Goal: Navigation & Orientation: Understand site structure

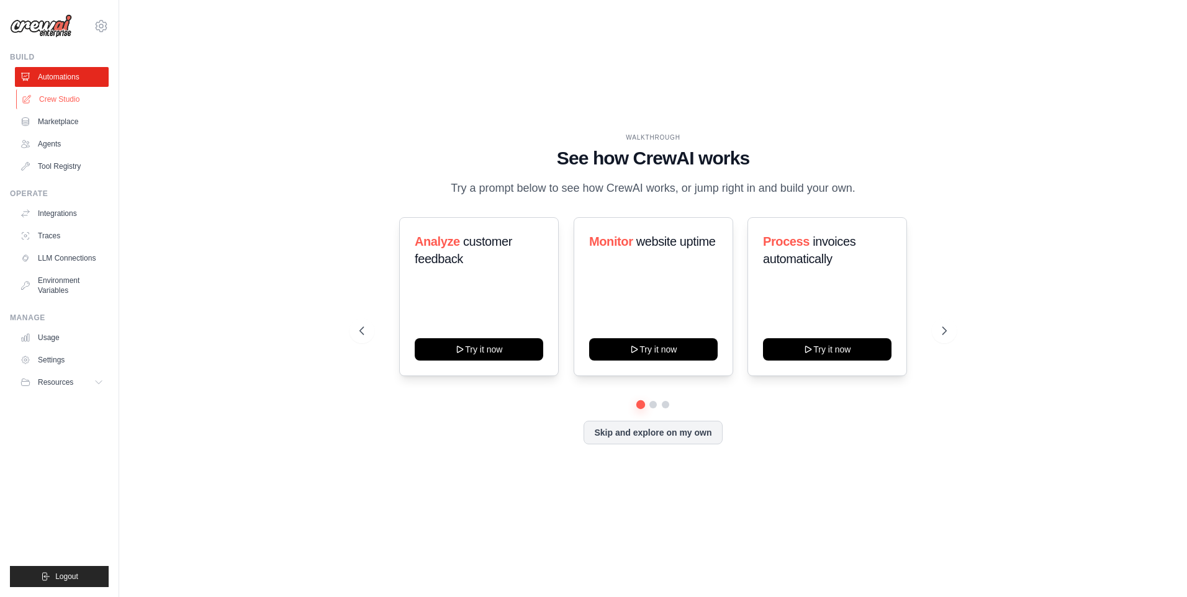
click at [61, 102] on link "Crew Studio" at bounding box center [63, 99] width 94 height 20
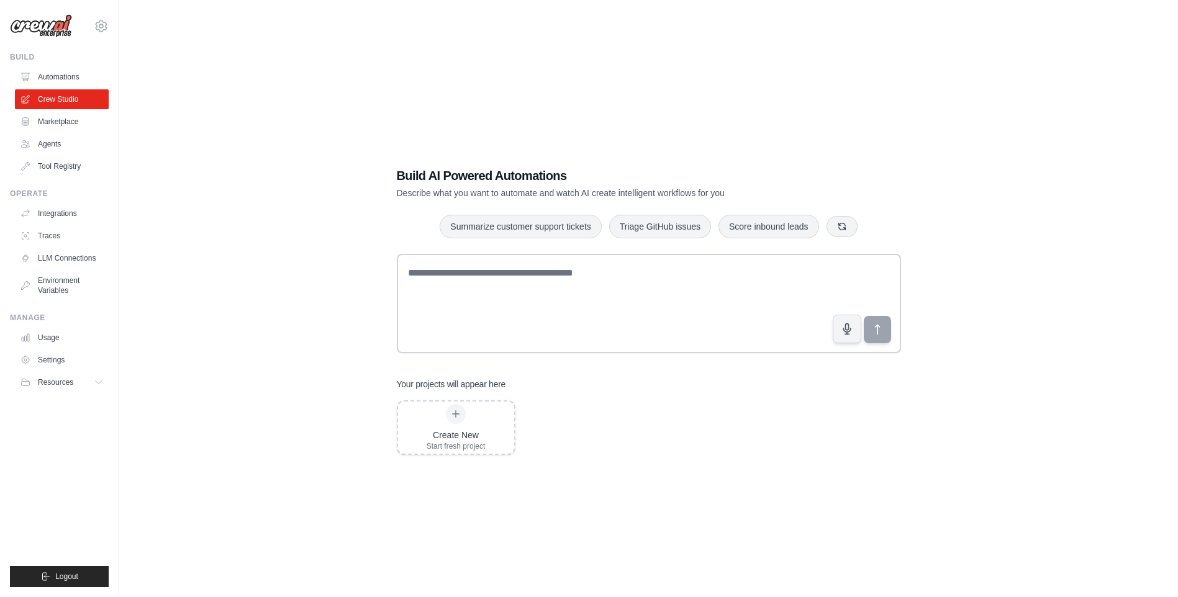
click at [60, 134] on ul "Automations Crew Studio Marketplace Agents Tool Registry" at bounding box center [62, 121] width 94 height 109
click at [60, 216] on link "Integrations" at bounding box center [63, 214] width 94 height 20
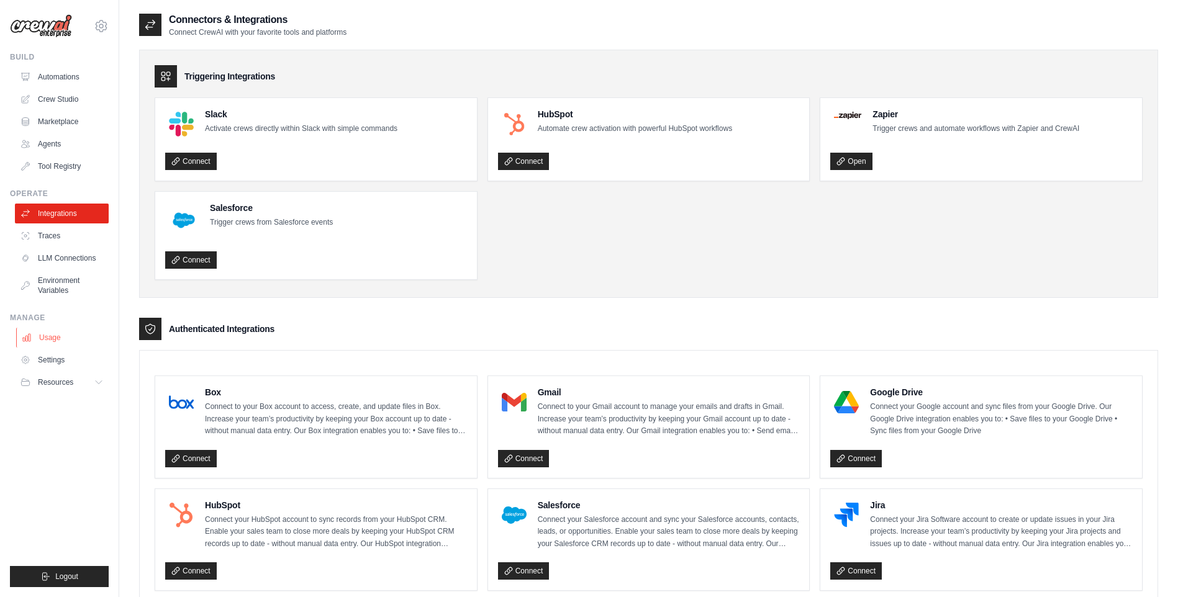
click at [60, 337] on link "Usage" at bounding box center [63, 338] width 94 height 20
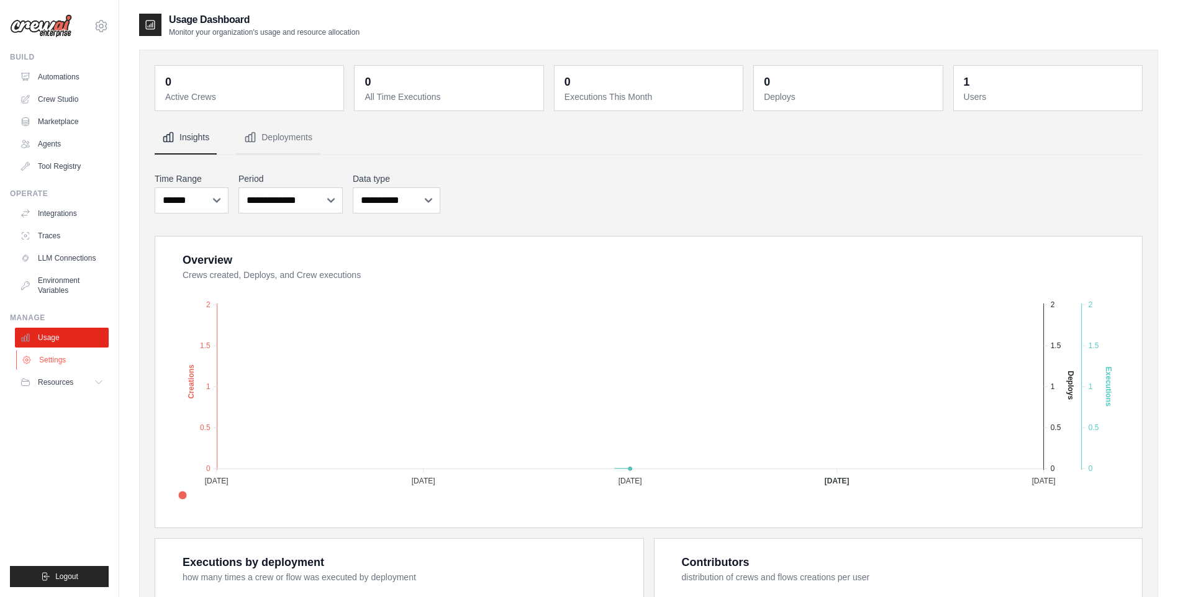
click at [50, 362] on link "Settings" at bounding box center [63, 360] width 94 height 20
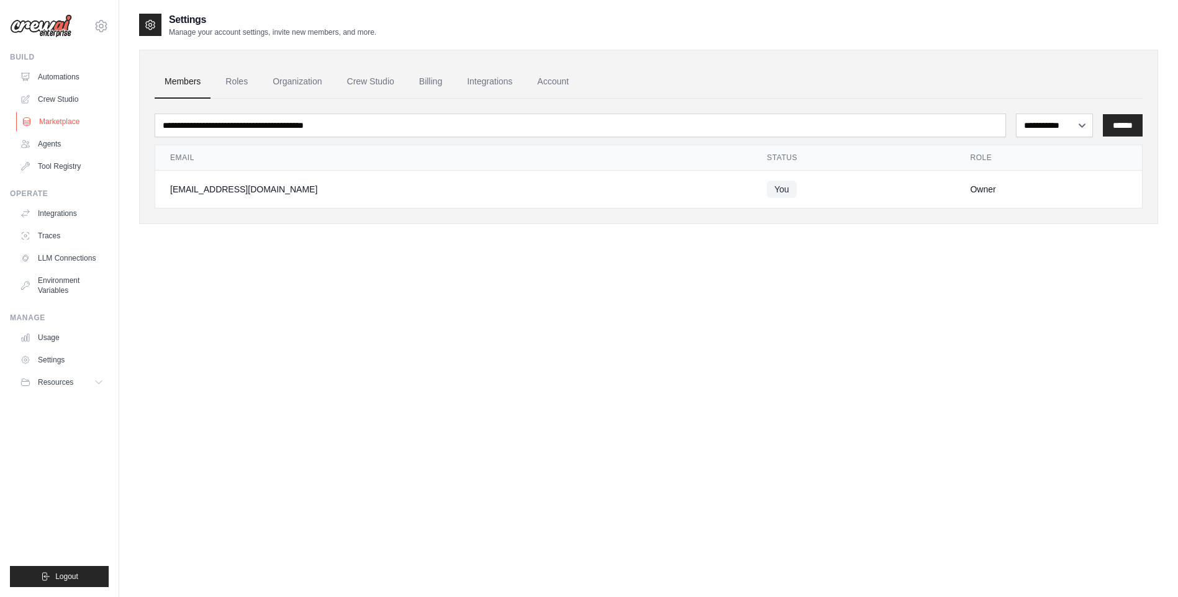
click at [56, 124] on link "Marketplace" at bounding box center [63, 122] width 94 height 20
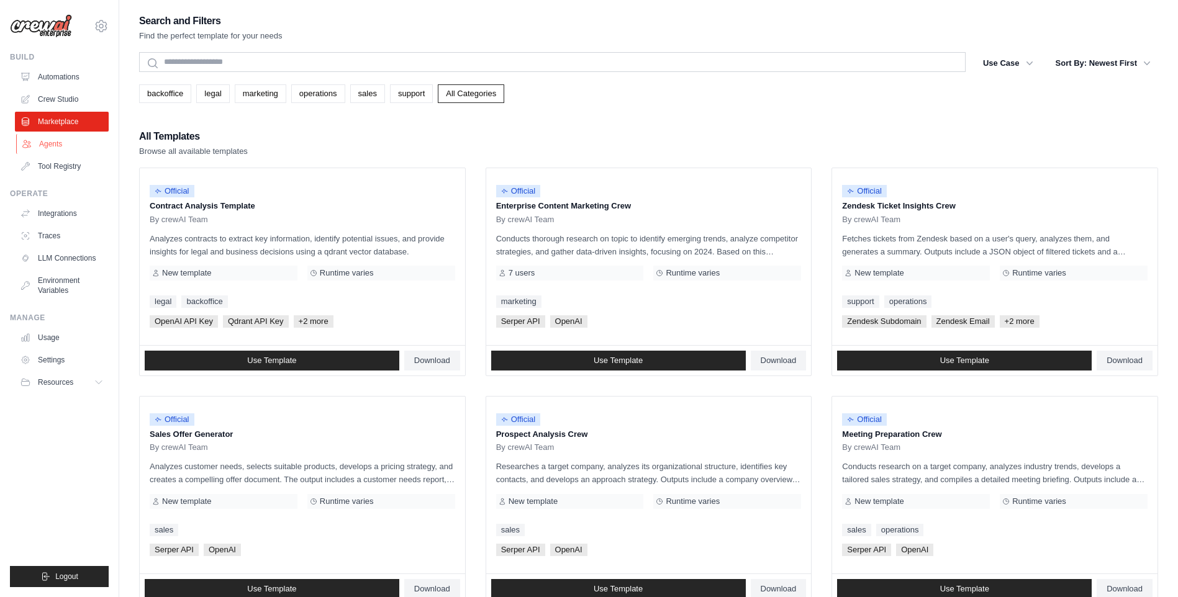
click at [45, 145] on link "Agents" at bounding box center [63, 144] width 94 height 20
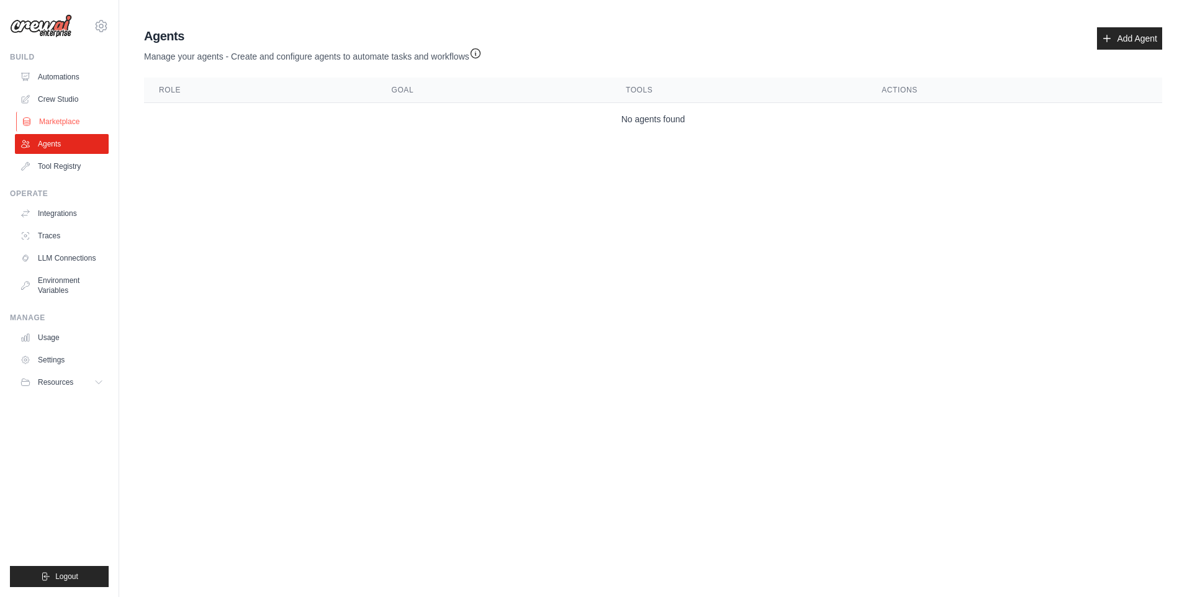
click at [53, 123] on link "Marketplace" at bounding box center [63, 122] width 94 height 20
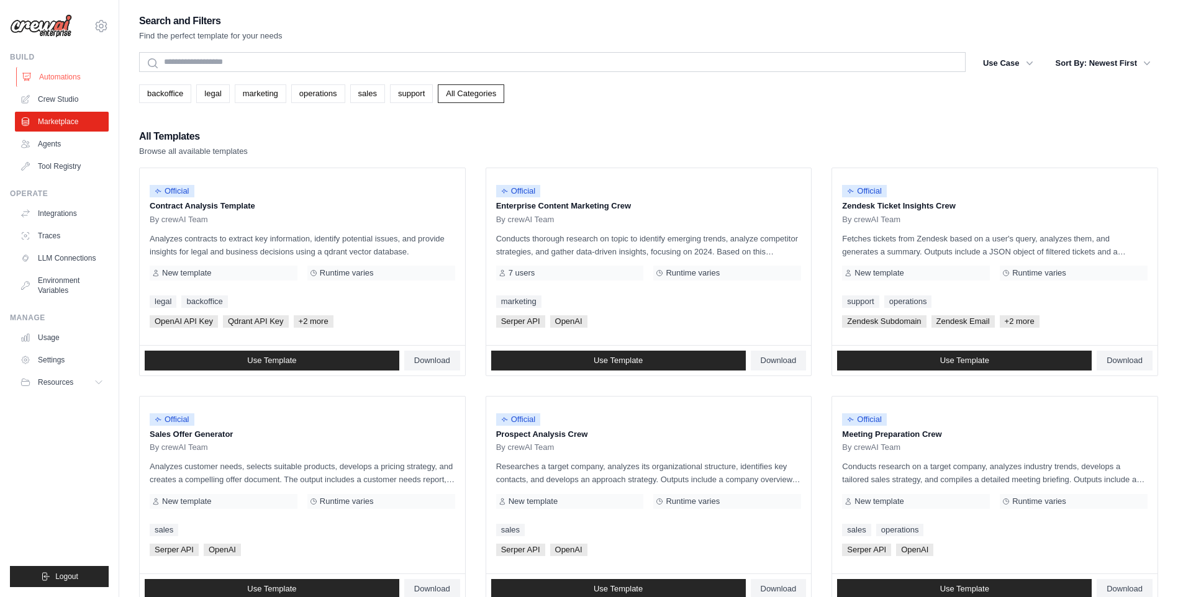
click at [65, 78] on link "Automations" at bounding box center [63, 77] width 94 height 20
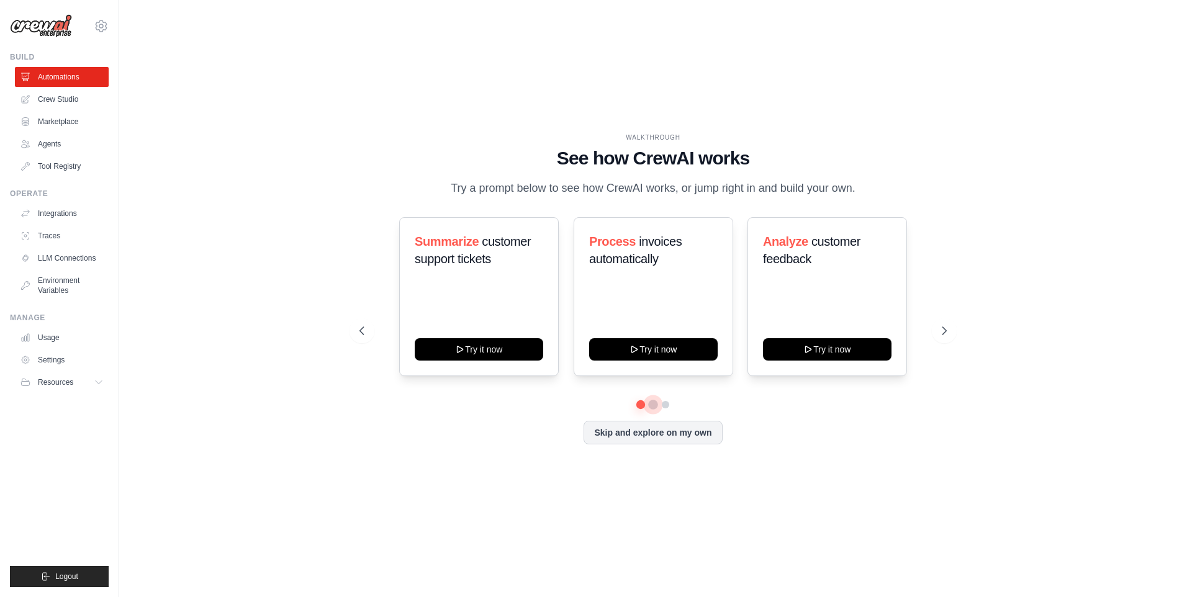
click at [654, 410] on button at bounding box center [653, 405] width 10 height 10
click at [666, 410] on button at bounding box center [666, 405] width 10 height 10
click at [642, 409] on button at bounding box center [641, 405] width 9 height 9
click at [478, 355] on button "Try it now" at bounding box center [479, 348] width 129 height 22
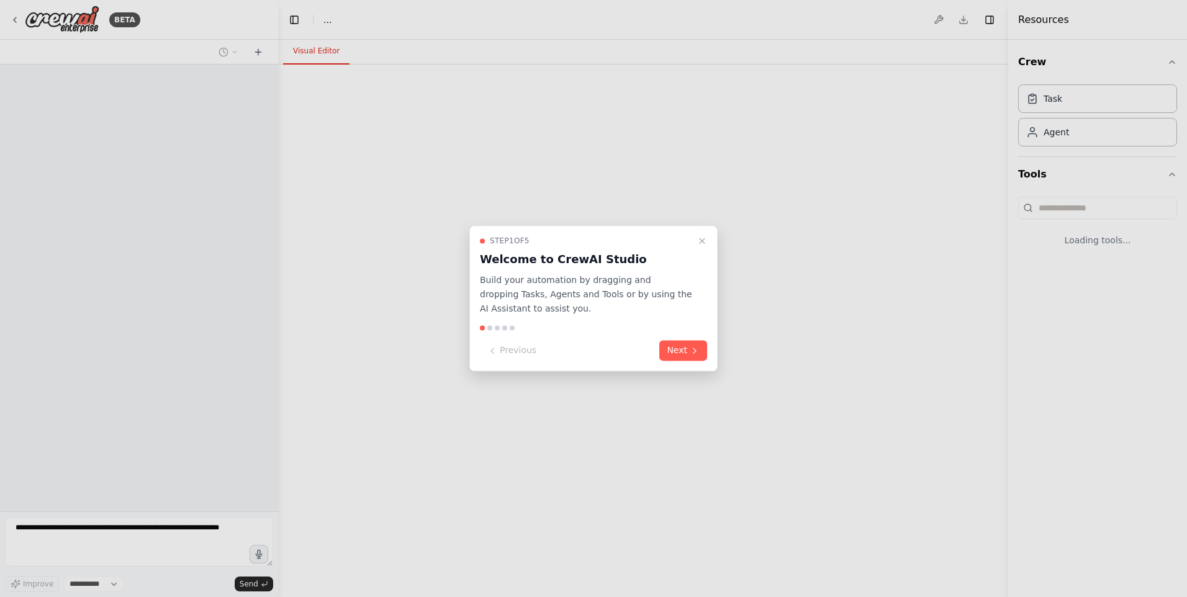
select select "****"
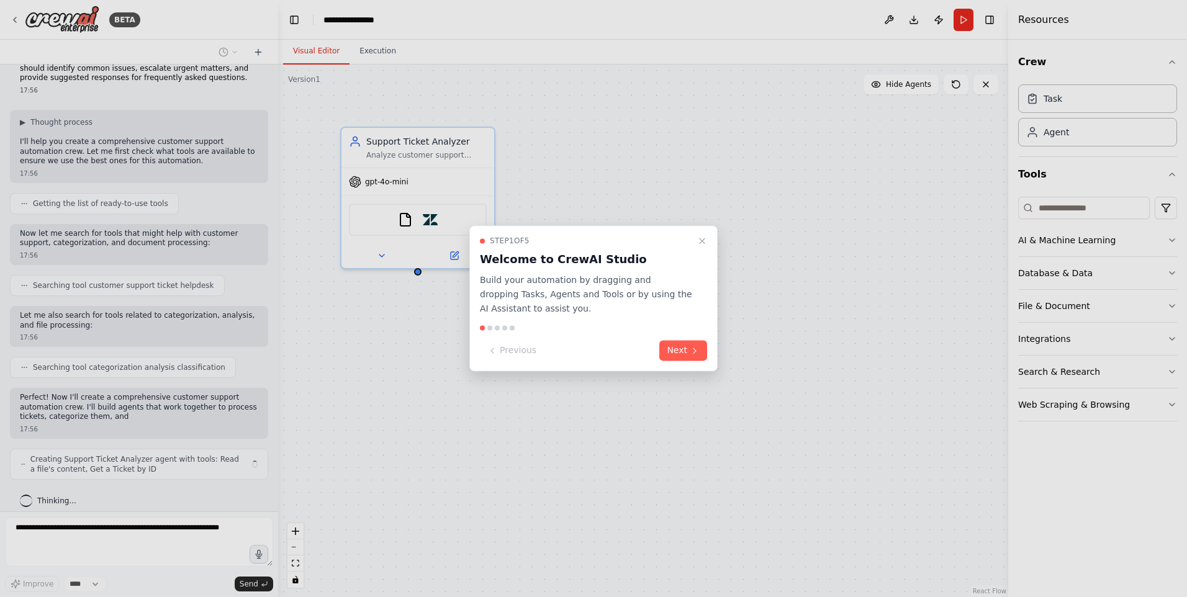
scroll to position [55, 0]
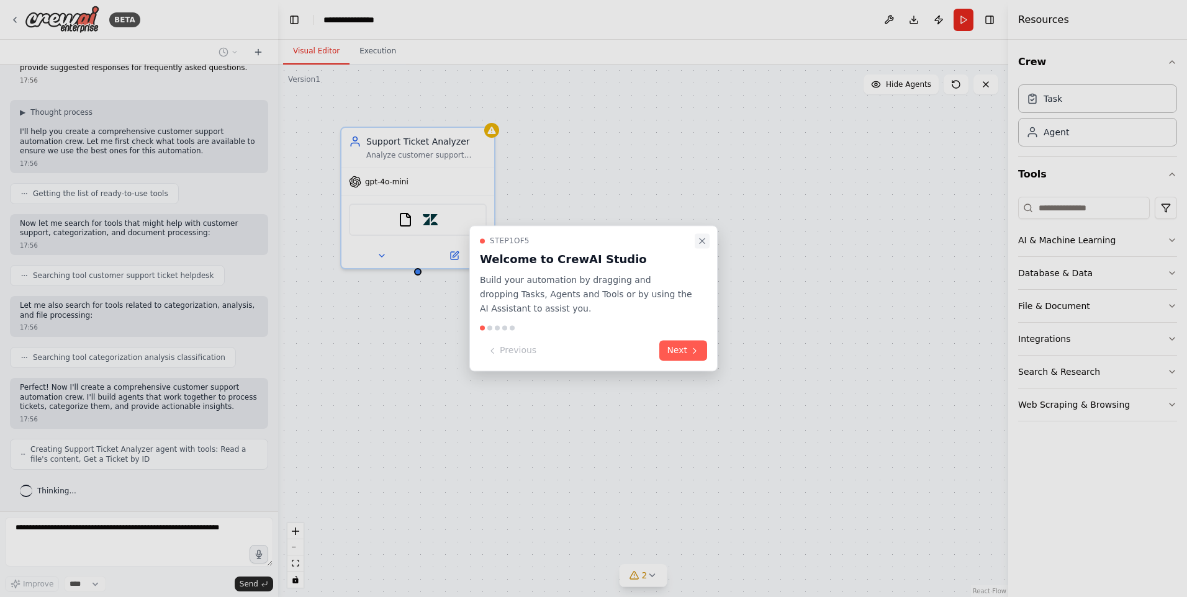
click at [701, 240] on icon "Close walkthrough" at bounding box center [702, 240] width 5 height 5
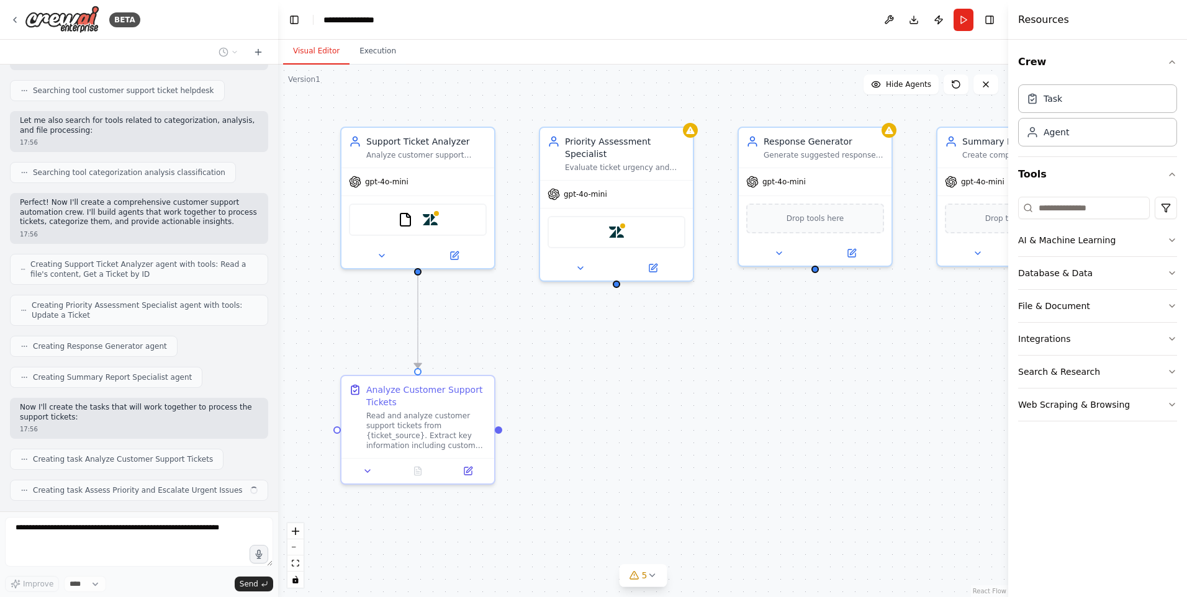
scroll to position [271, 0]
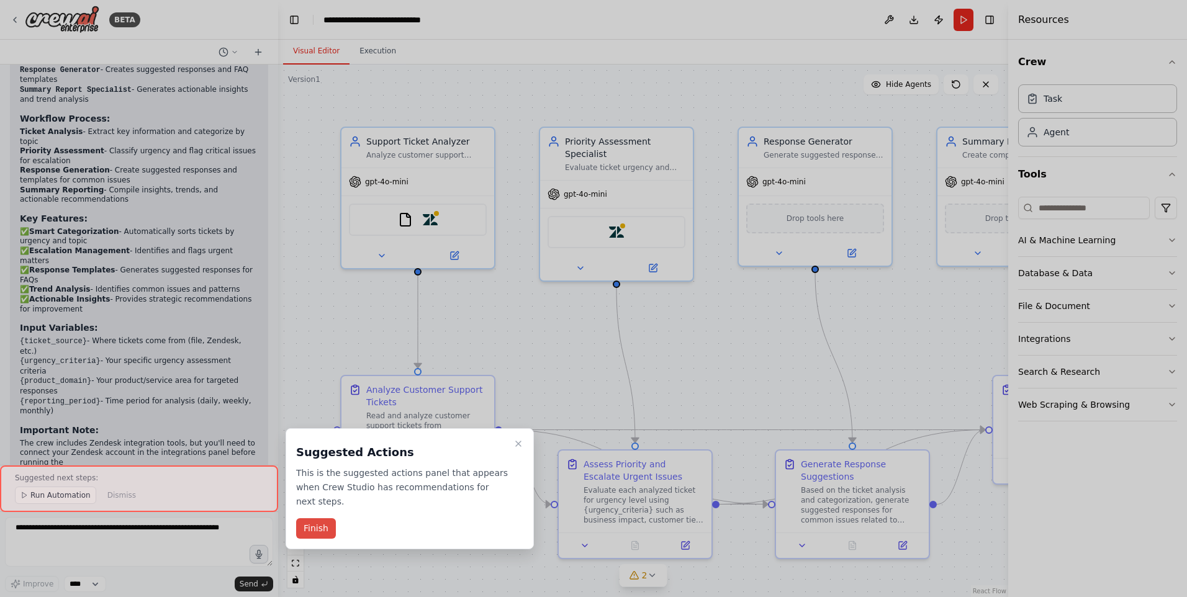
click at [324, 533] on button "Finish" at bounding box center [316, 529] width 40 height 20
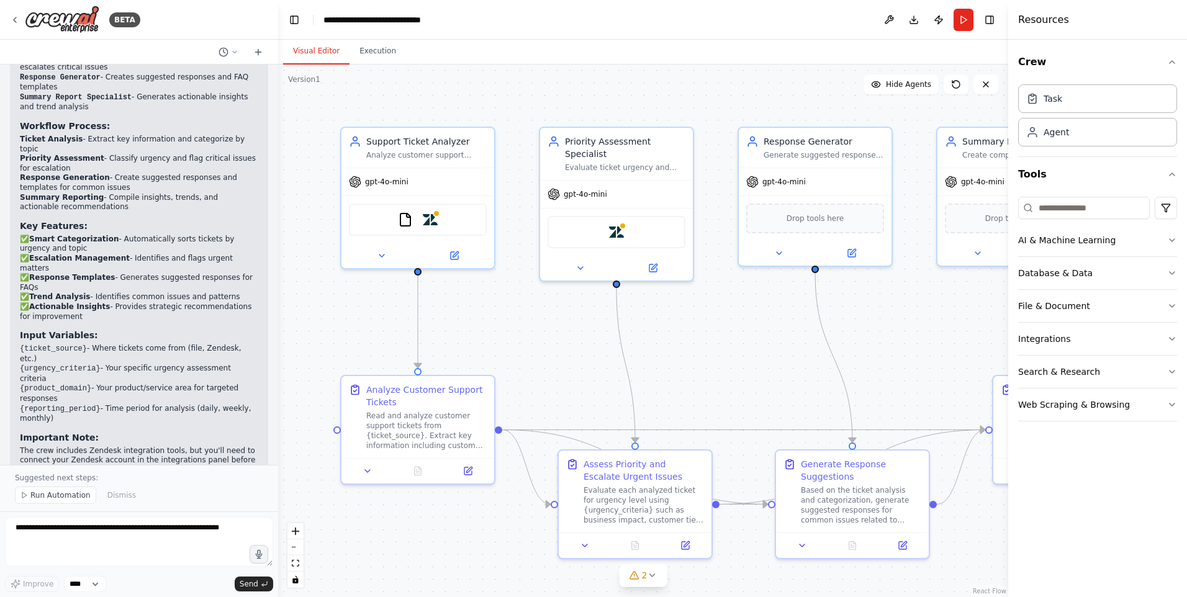
scroll to position [1040, 0]
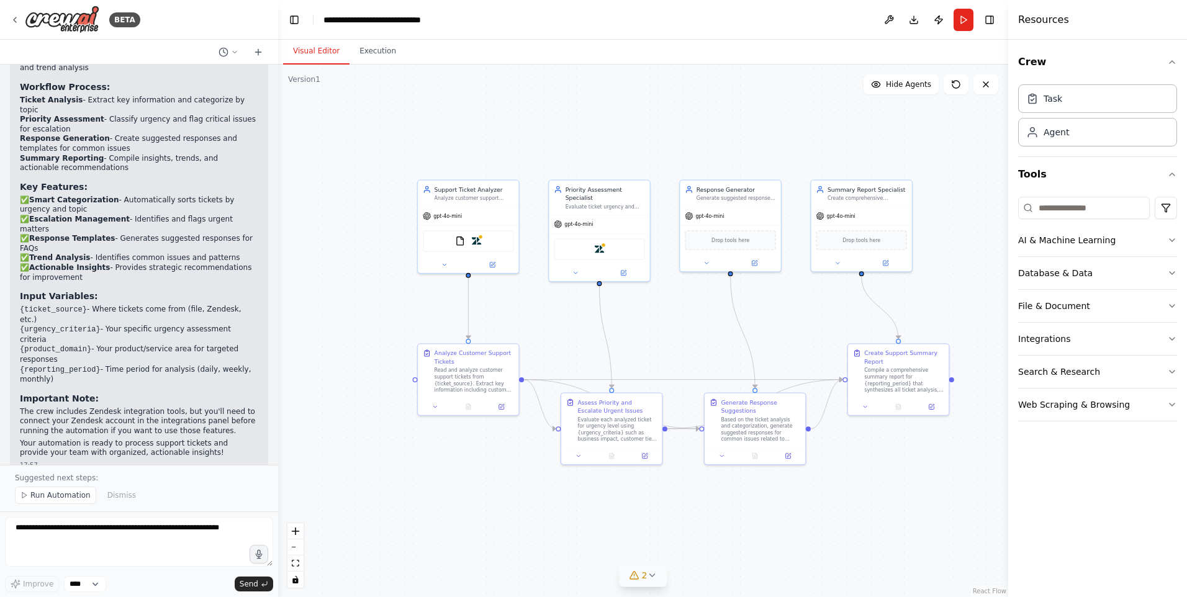
click at [653, 576] on icon at bounding box center [652, 575] width 5 height 2
click at [855, 527] on div ".deletable-edge-delete-btn { width: 20px; height: 20px; border: 0px solid #ffff…" at bounding box center [643, 331] width 730 height 533
click at [1096, 129] on div "Agent" at bounding box center [1098, 131] width 159 height 29
click at [1097, 109] on div "Task" at bounding box center [1098, 98] width 159 height 29
click at [1100, 104] on div "Task" at bounding box center [1098, 98] width 159 height 29
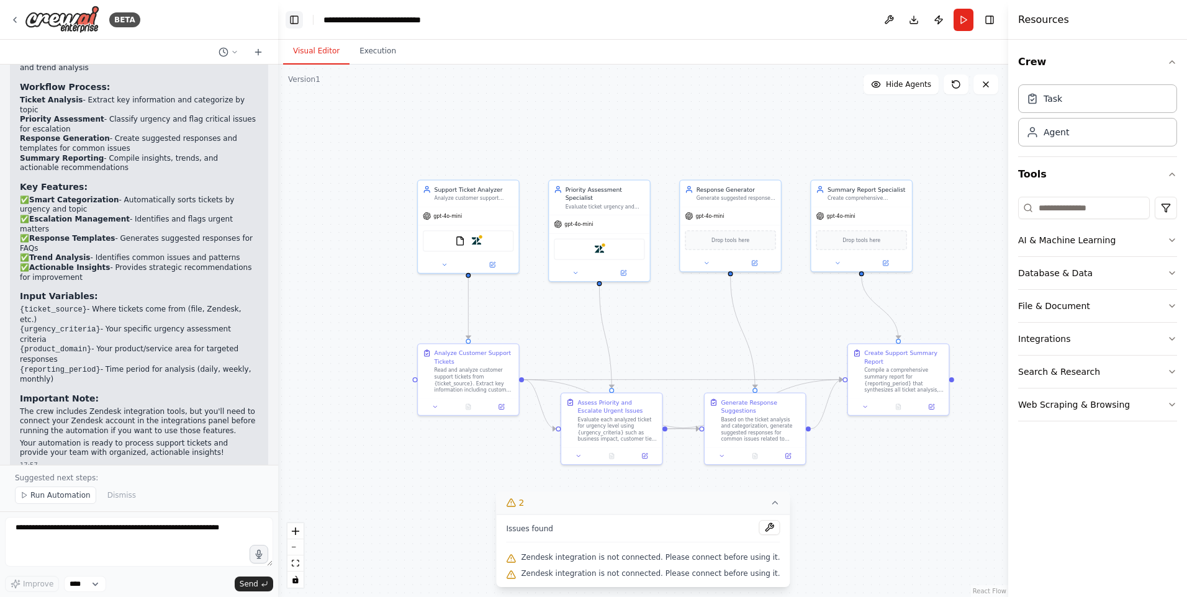
click at [291, 20] on button "Toggle Left Sidebar" at bounding box center [294, 19] width 17 height 17
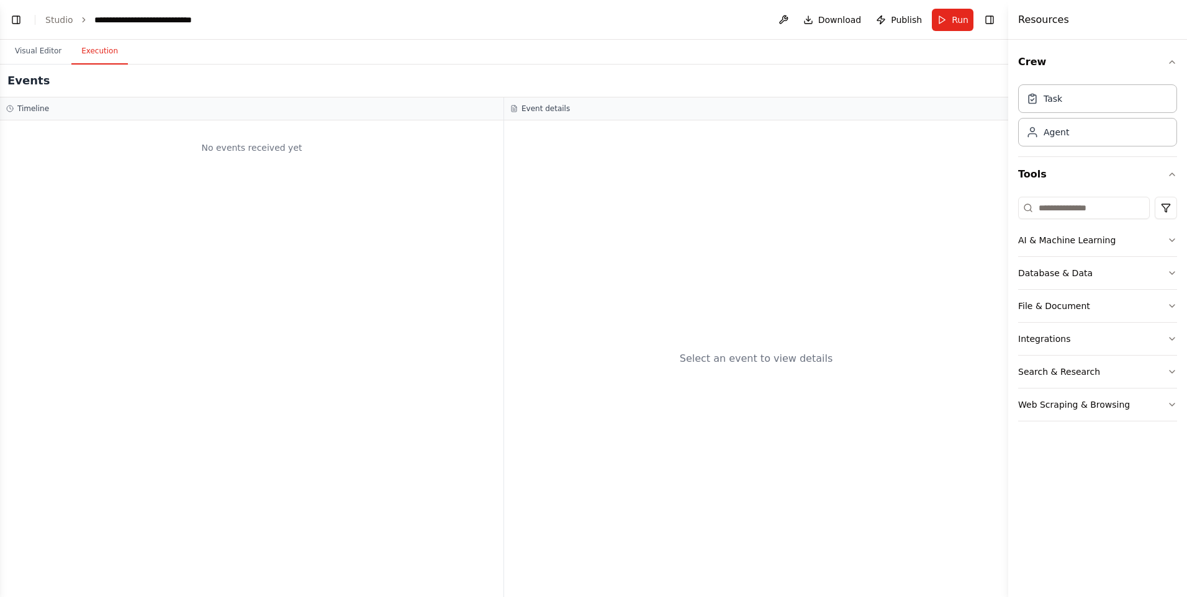
click at [101, 49] on button "Execution" at bounding box center [99, 52] width 57 height 26
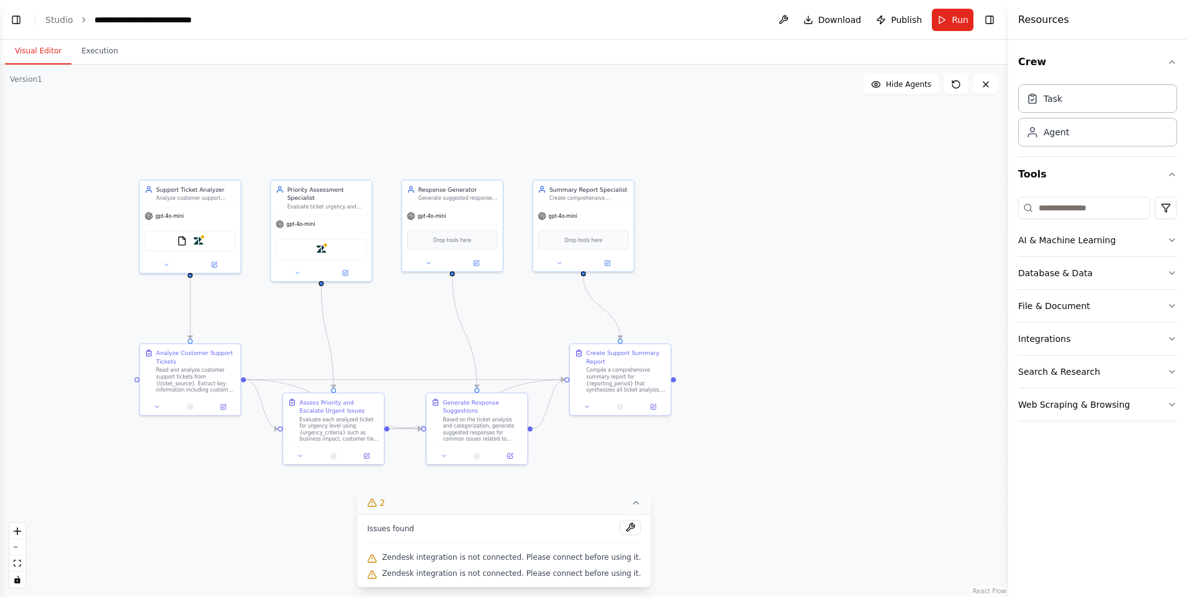
click at [25, 60] on button "Visual Editor" at bounding box center [38, 52] width 66 height 26
click at [102, 57] on button "Execution" at bounding box center [99, 52] width 57 height 26
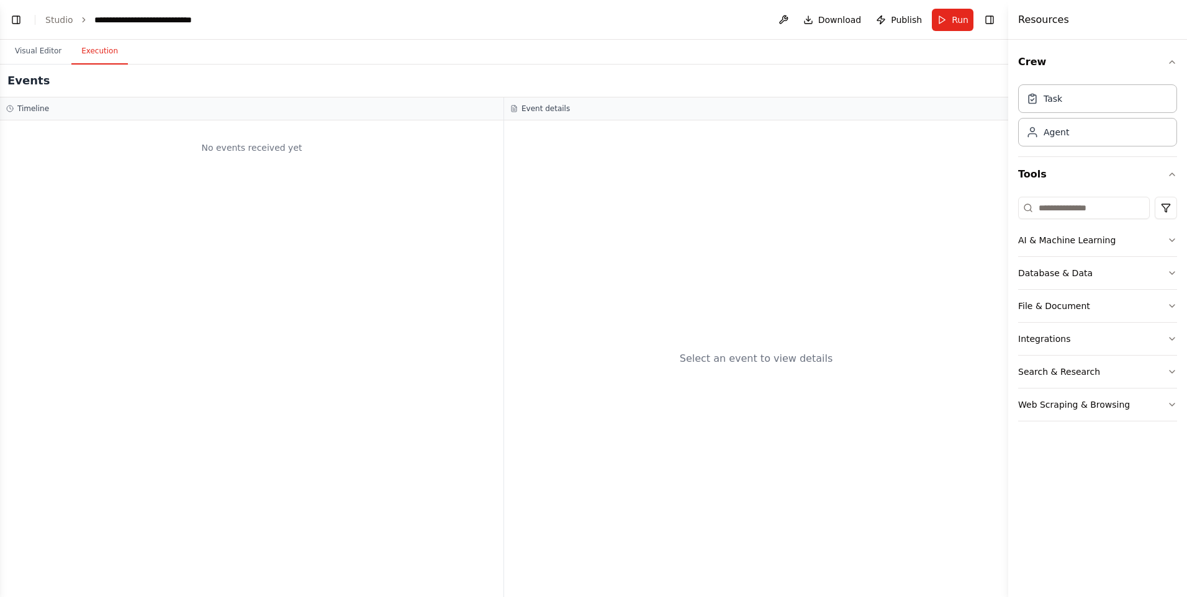
click at [54, 14] on li "Studio" at bounding box center [59, 20] width 28 height 12
click at [55, 17] on link "Studio" at bounding box center [59, 20] width 28 height 10
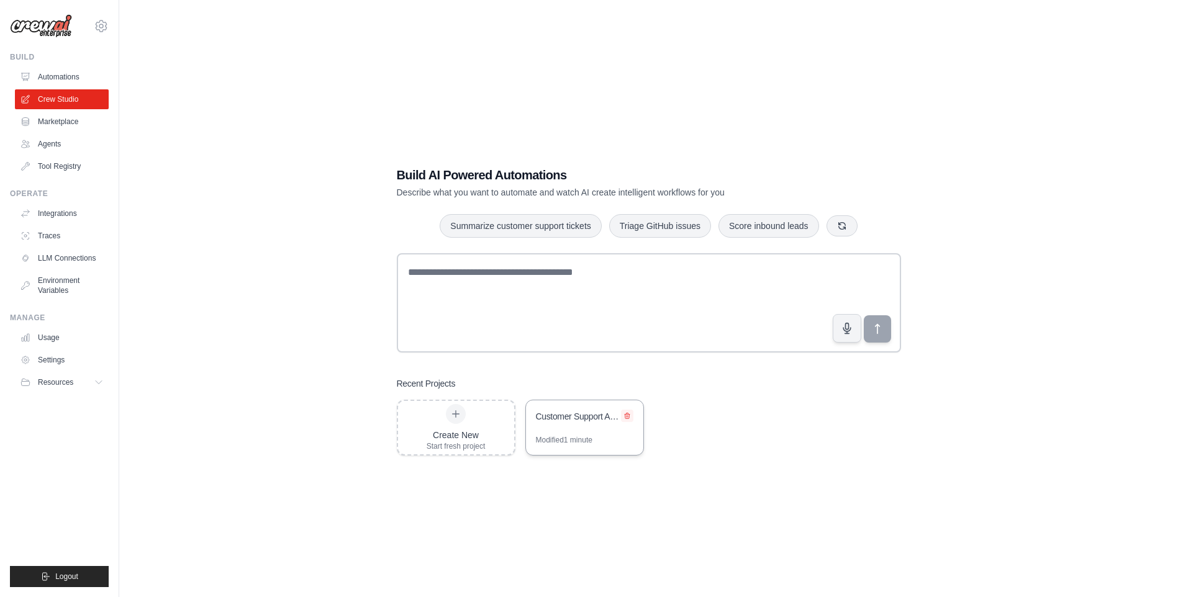
click at [630, 418] on icon at bounding box center [627, 415] width 7 height 7
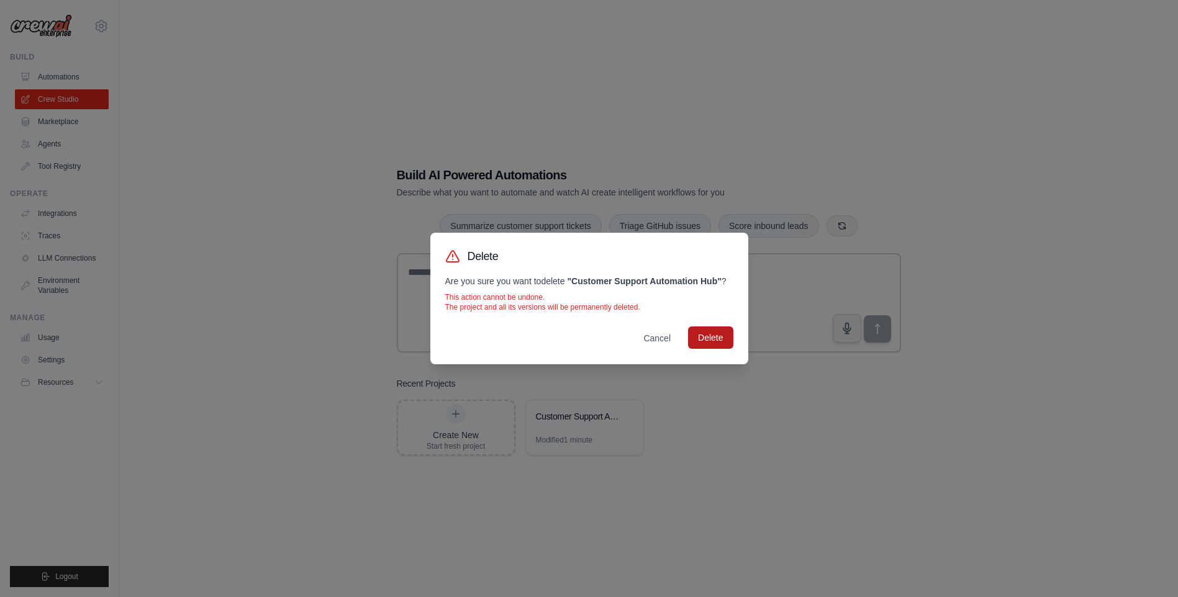
click at [708, 347] on button "Delete" at bounding box center [710, 338] width 45 height 22
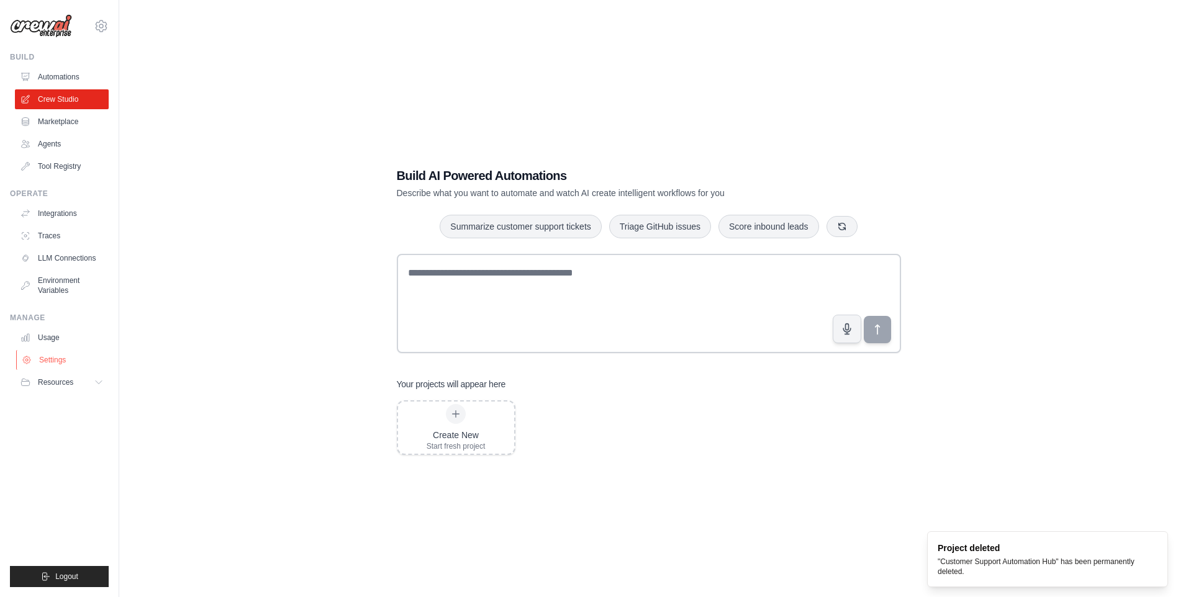
click at [50, 356] on link "Settings" at bounding box center [63, 360] width 94 height 20
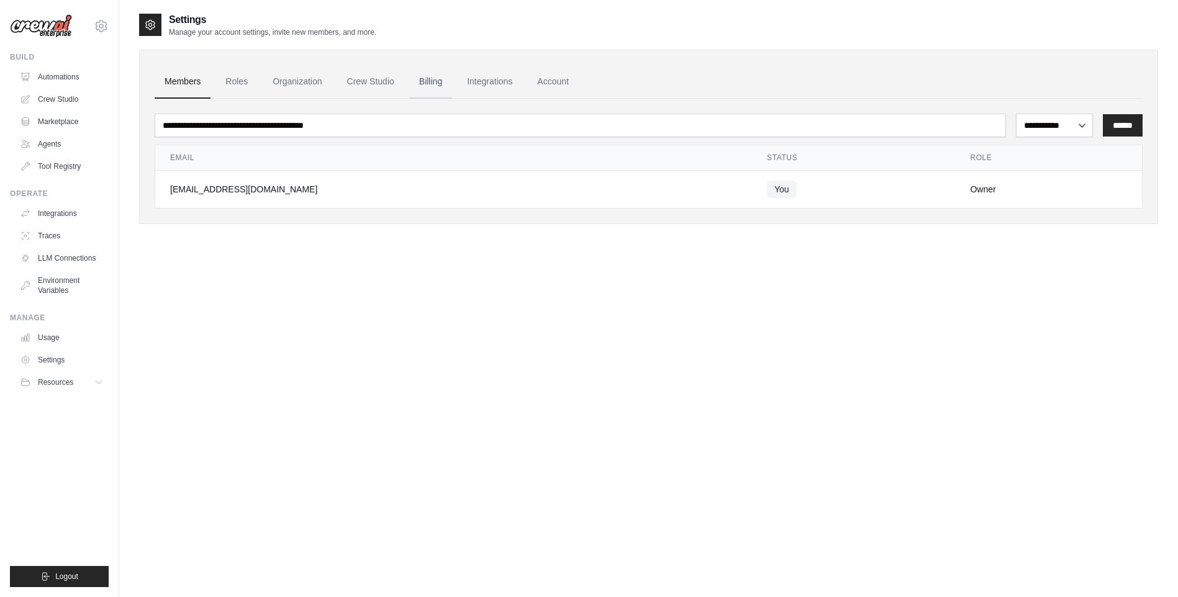
click at [442, 83] on link "Billing" at bounding box center [430, 82] width 43 height 34
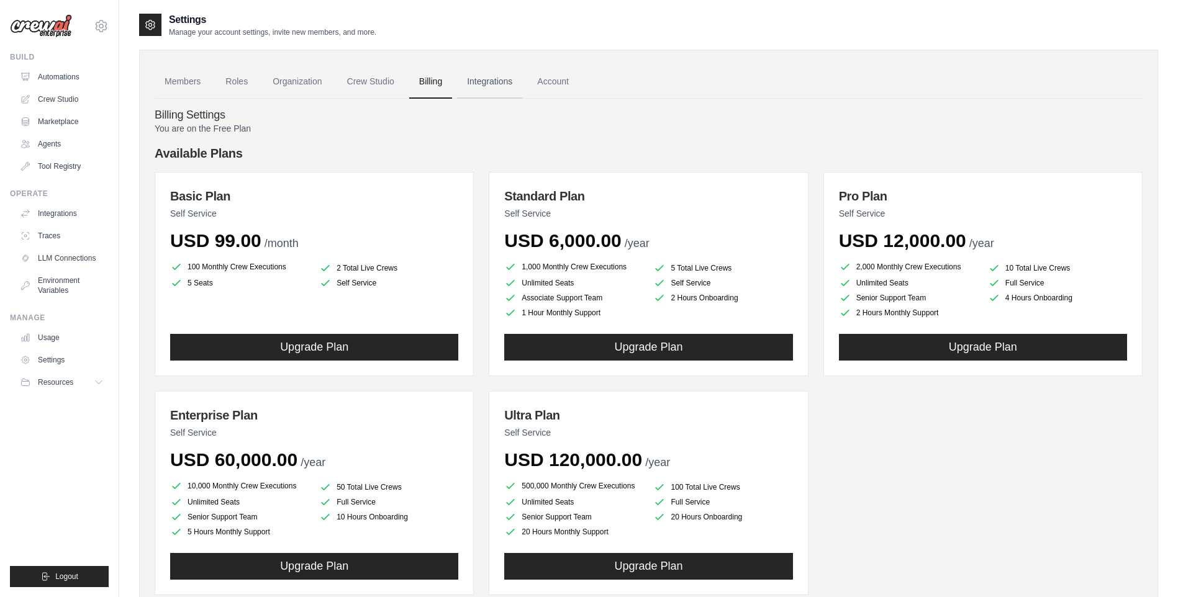
click at [506, 80] on link "Integrations" at bounding box center [489, 82] width 65 height 34
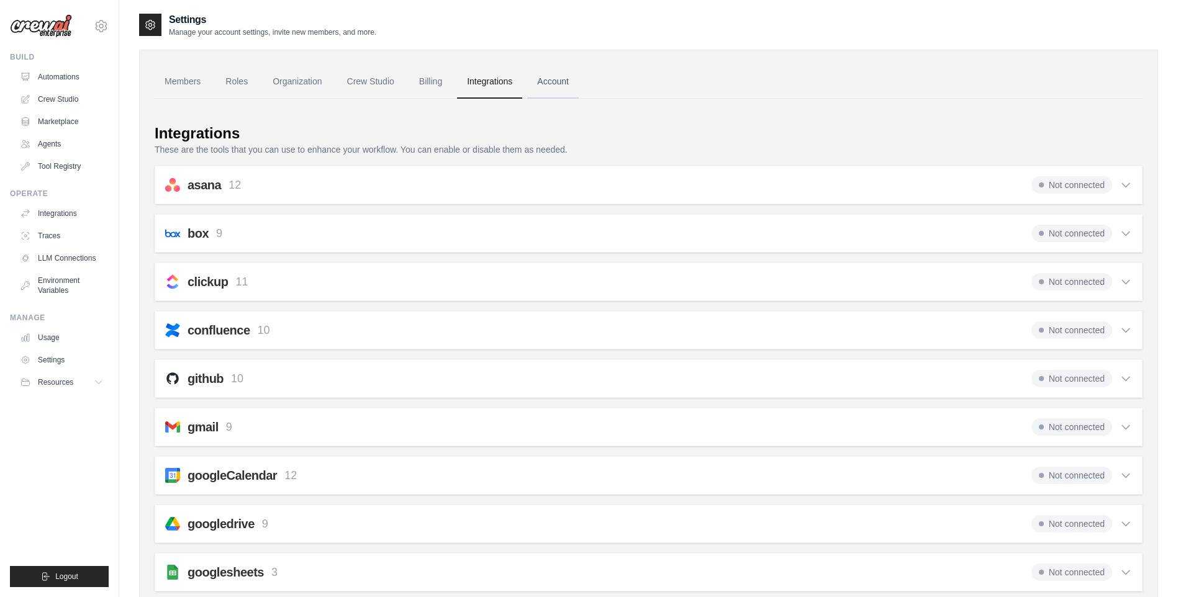
click at [579, 79] on link "Account" at bounding box center [553, 82] width 52 height 34
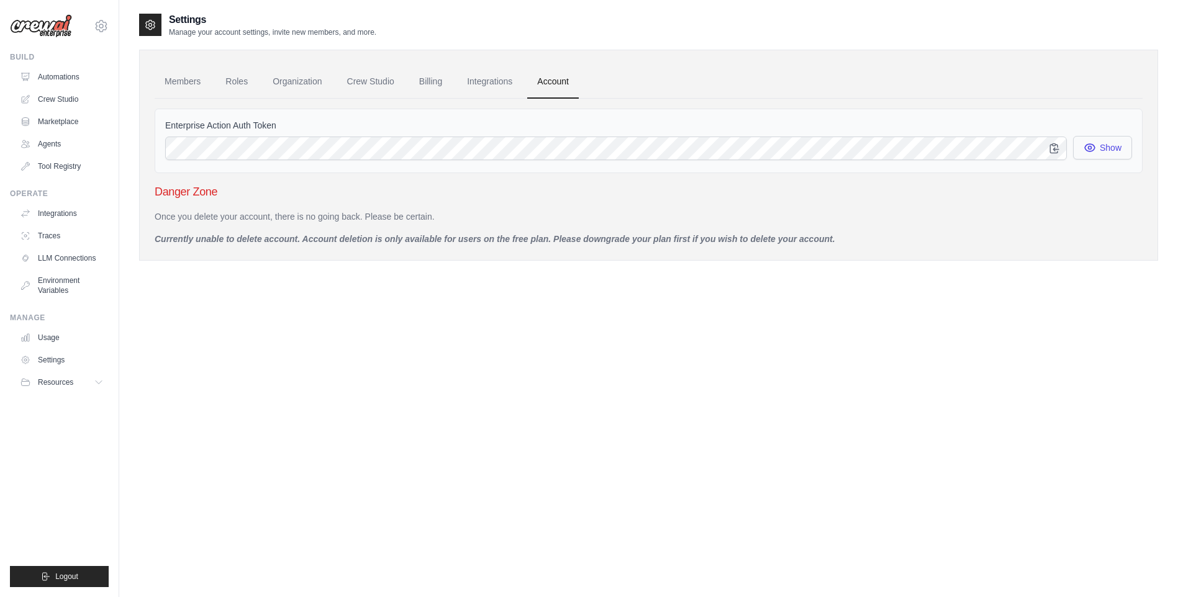
click at [1109, 145] on button "Show" at bounding box center [1102, 148] width 59 height 24
click at [187, 81] on link "Members" at bounding box center [183, 82] width 56 height 34
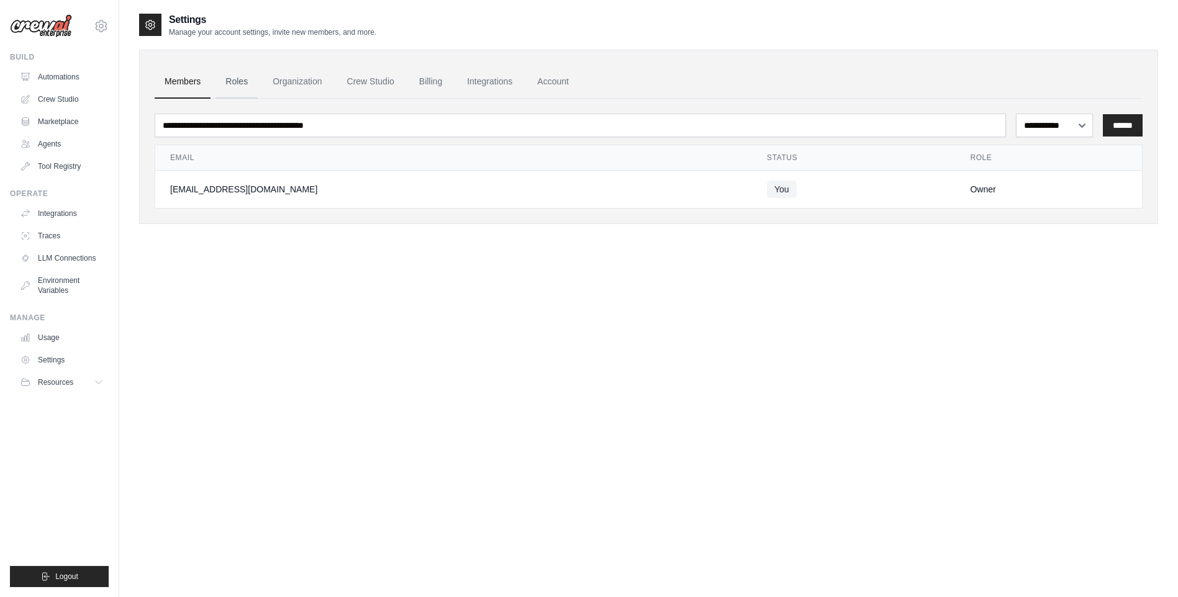
click at [237, 91] on link "Roles" at bounding box center [237, 82] width 42 height 34
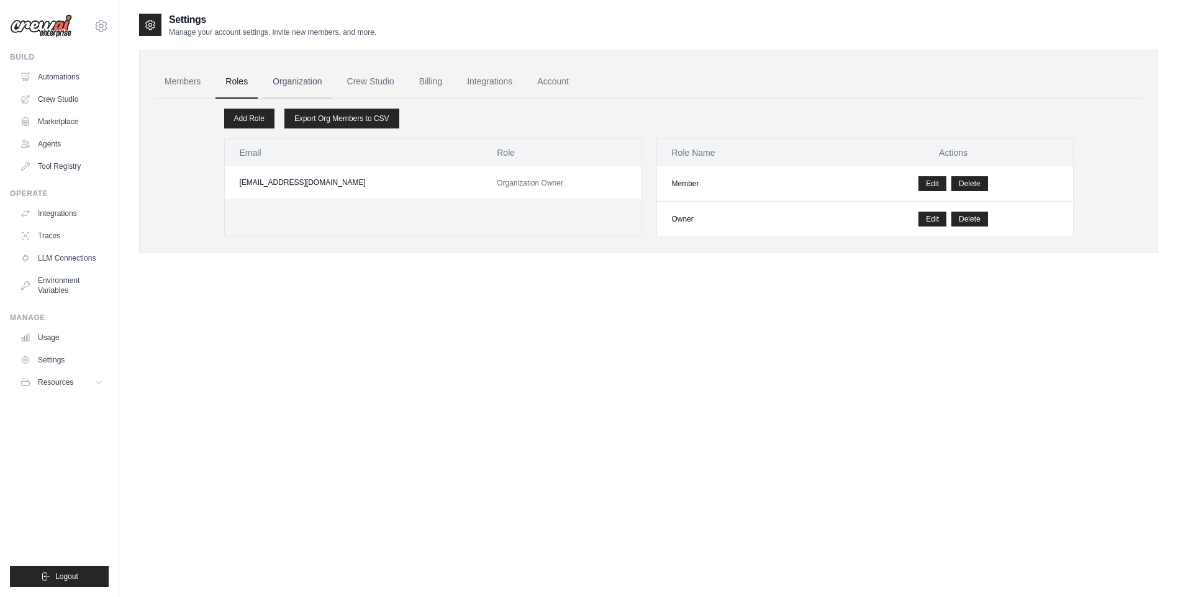
click at [298, 83] on link "Organization" at bounding box center [297, 82] width 69 height 34
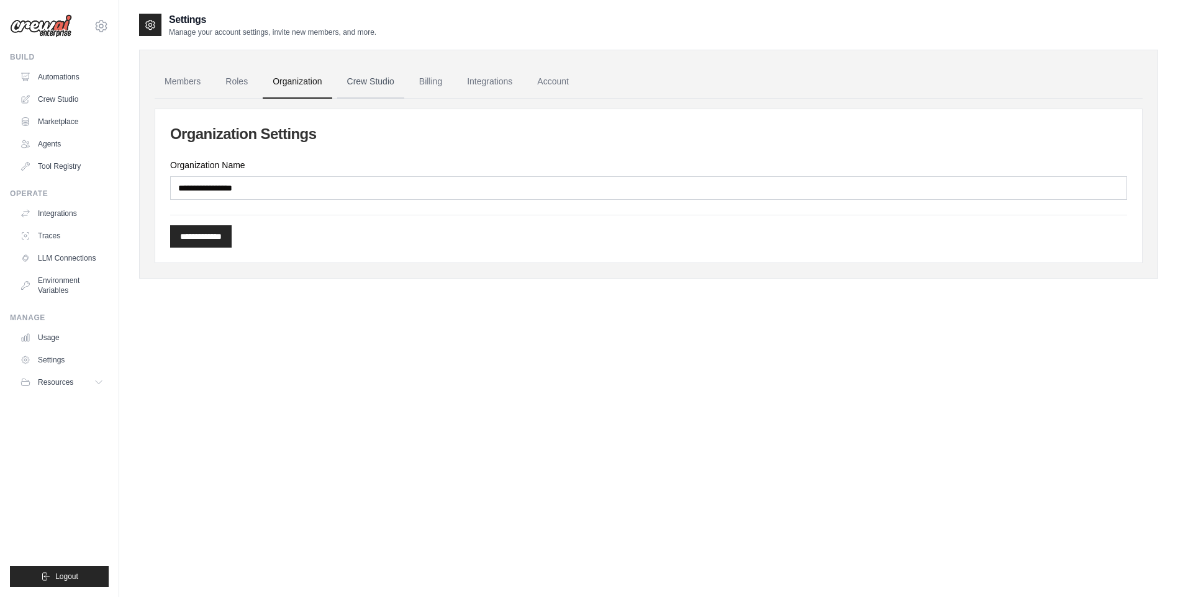
click at [368, 76] on link "Crew Studio" at bounding box center [370, 82] width 67 height 34
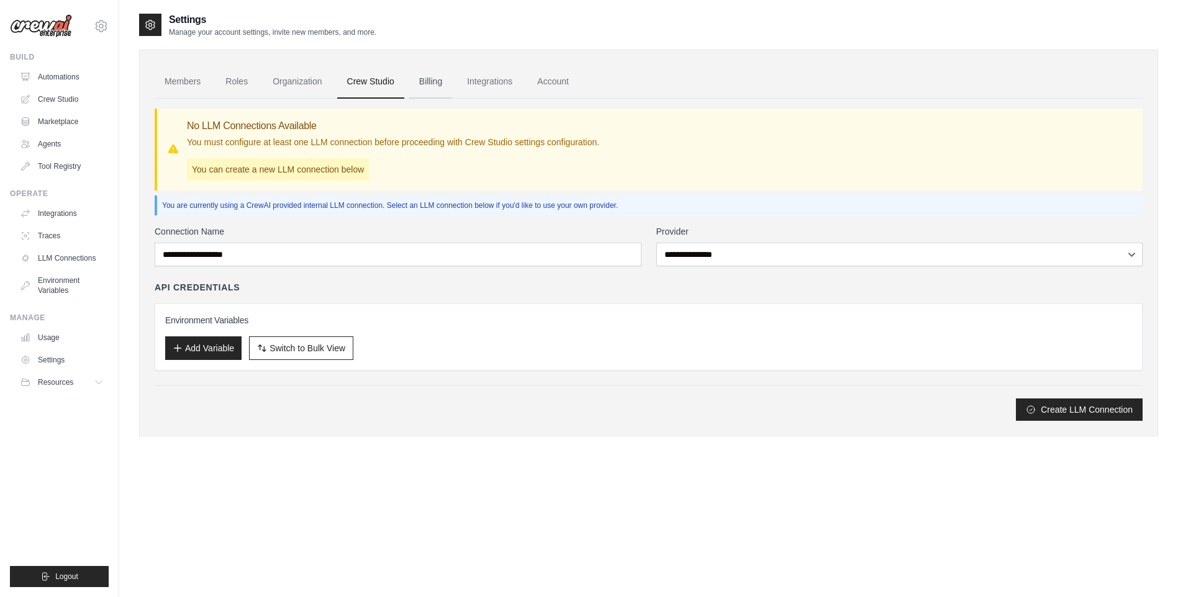
click at [441, 86] on link "Billing" at bounding box center [430, 82] width 43 height 34
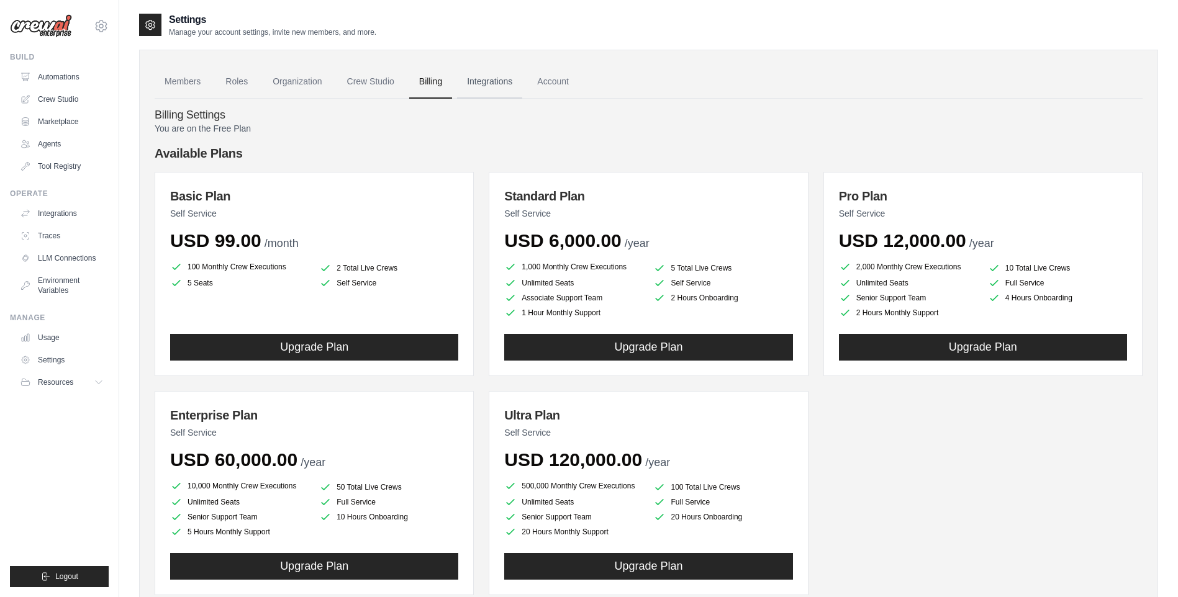
click at [495, 84] on link "Integrations" at bounding box center [489, 82] width 65 height 34
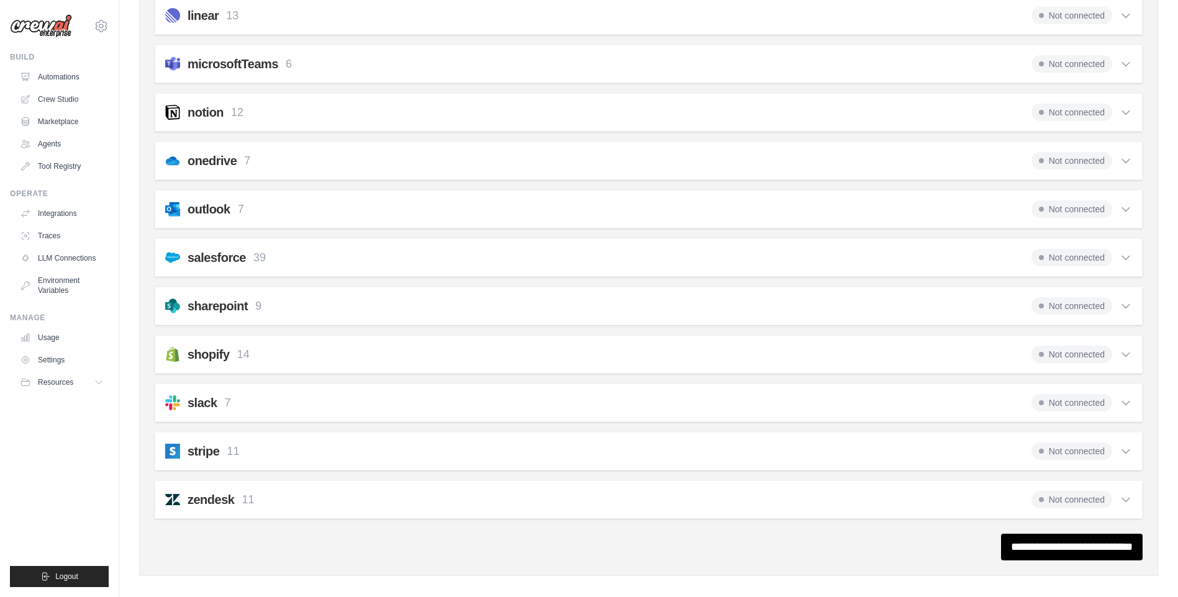
scroll to position [714, 0]
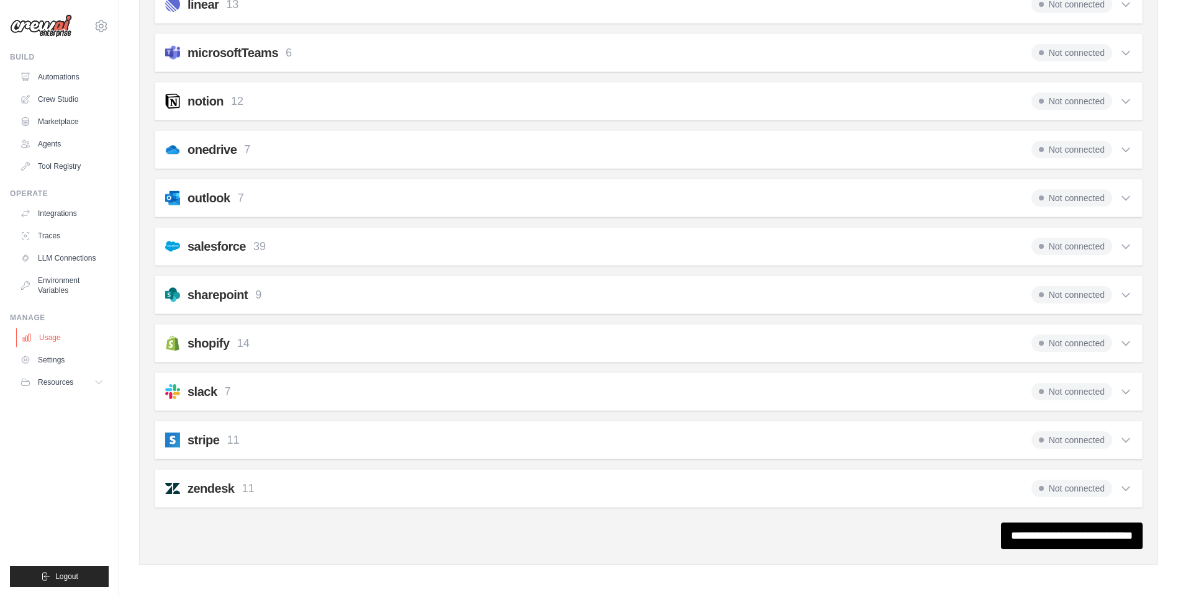
click at [58, 340] on link "Usage" at bounding box center [63, 338] width 94 height 20
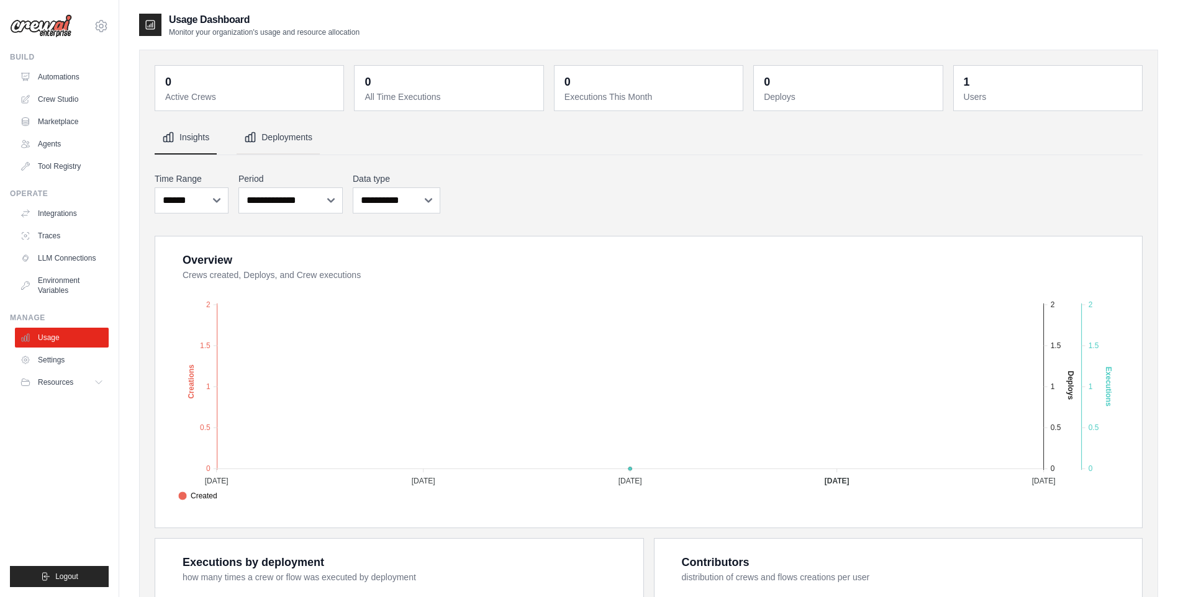
click at [289, 137] on button "Deployments" at bounding box center [278, 138] width 83 height 34
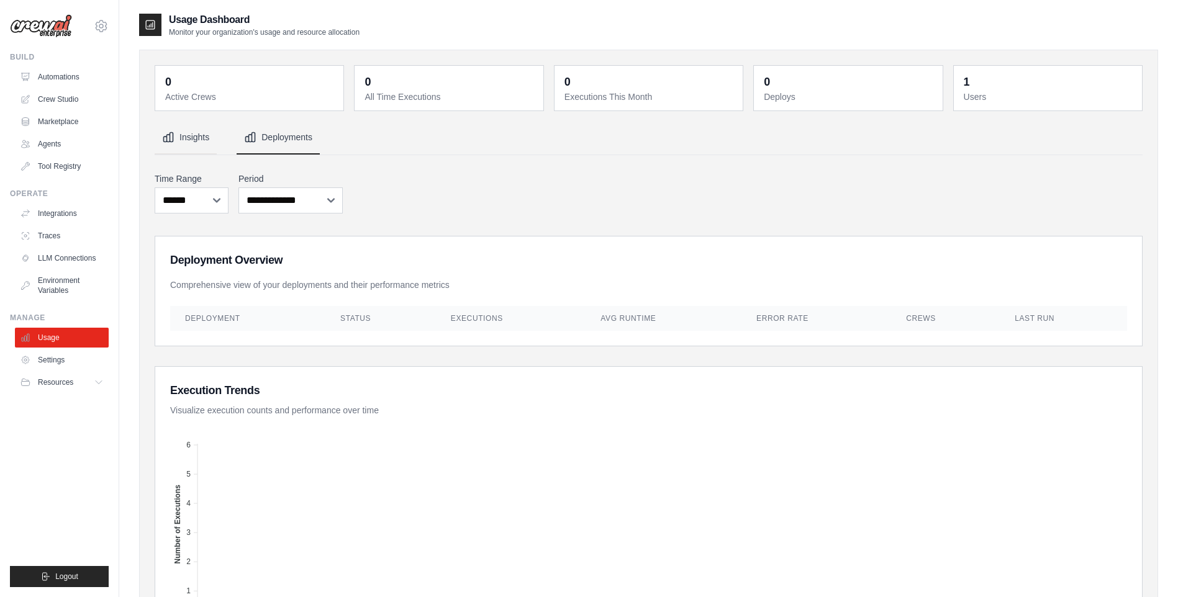
click at [193, 138] on button "Insights" at bounding box center [186, 138] width 62 height 34
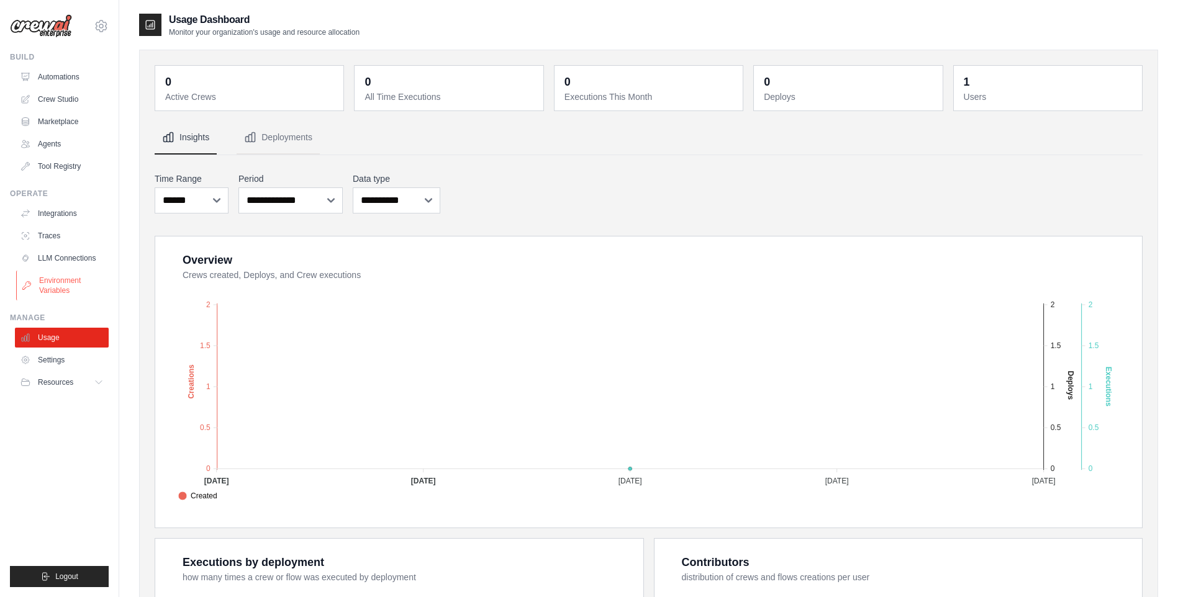
click at [57, 289] on link "Environment Variables" at bounding box center [63, 286] width 94 height 30
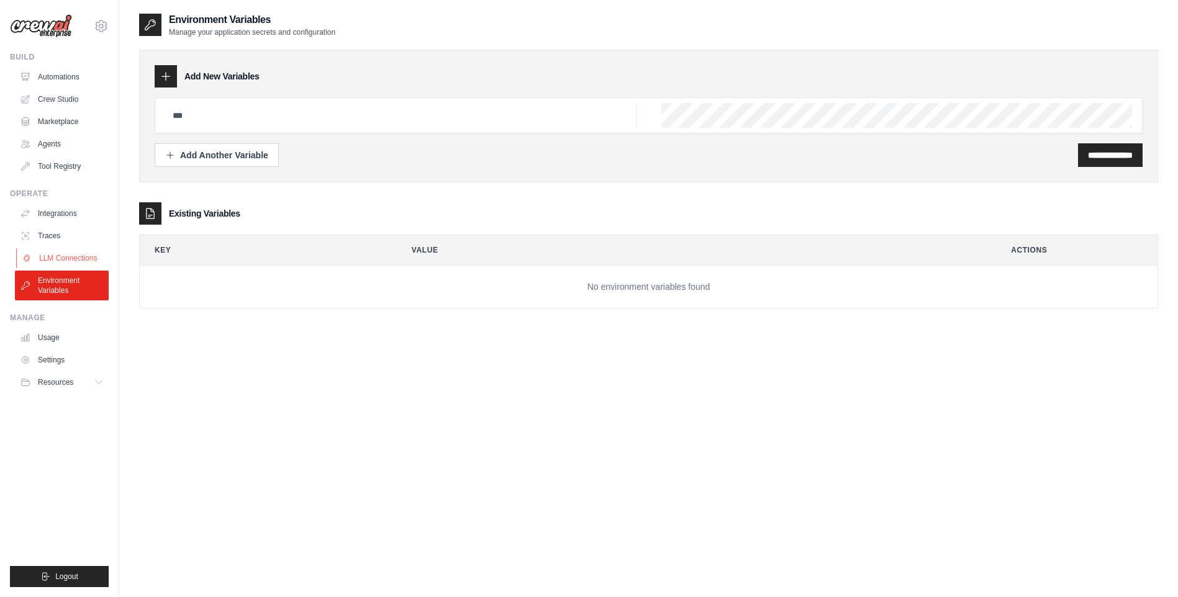
click at [81, 260] on link "LLM Connections" at bounding box center [63, 258] width 94 height 20
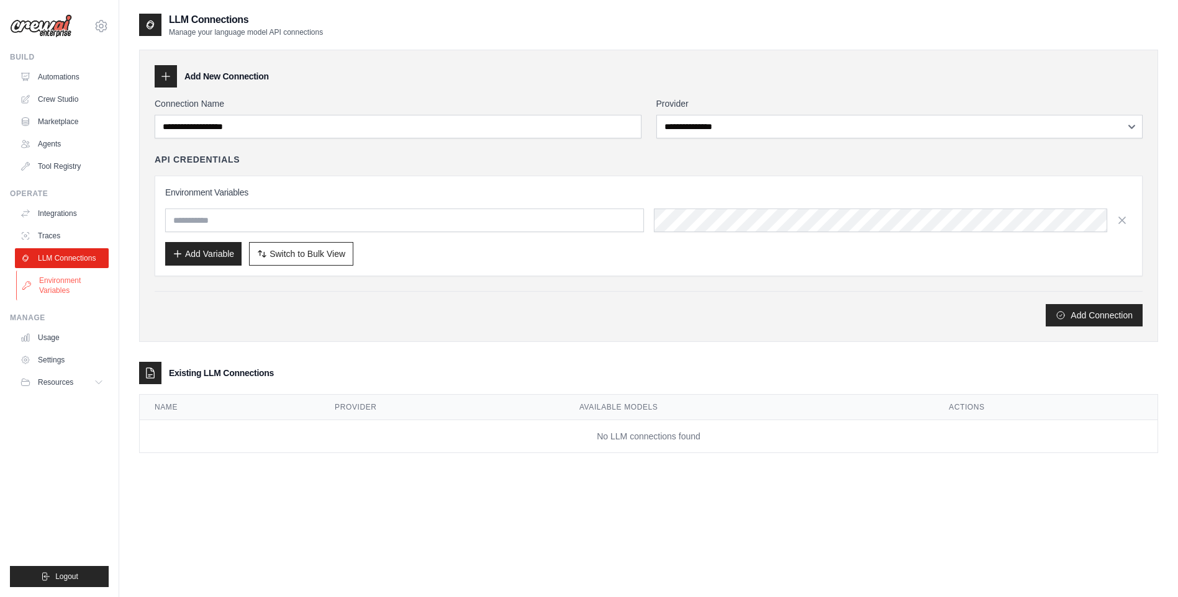
click at [55, 276] on link "Environment Variables" at bounding box center [63, 286] width 94 height 30
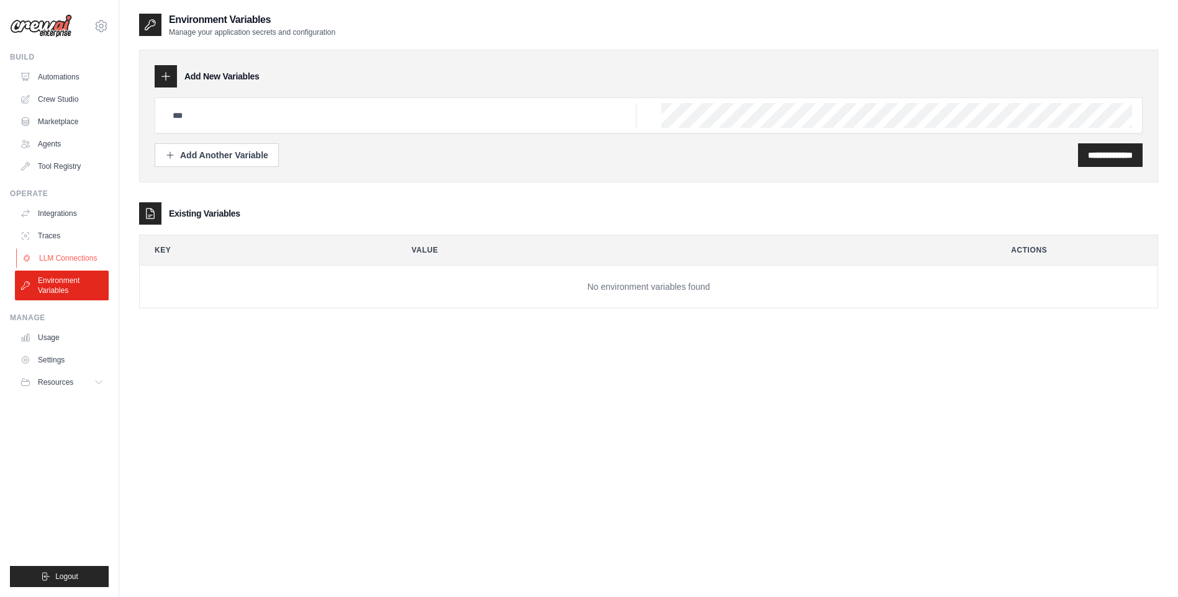
click at [50, 252] on link "LLM Connections" at bounding box center [63, 258] width 94 height 20
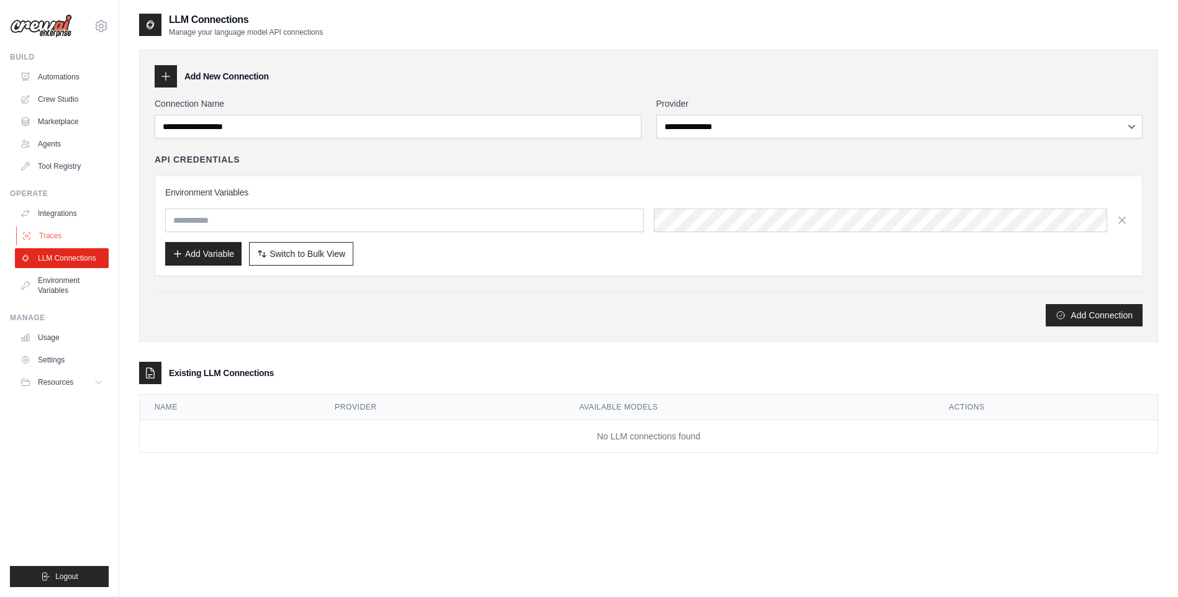
click at [45, 233] on link "Traces" at bounding box center [63, 236] width 94 height 20
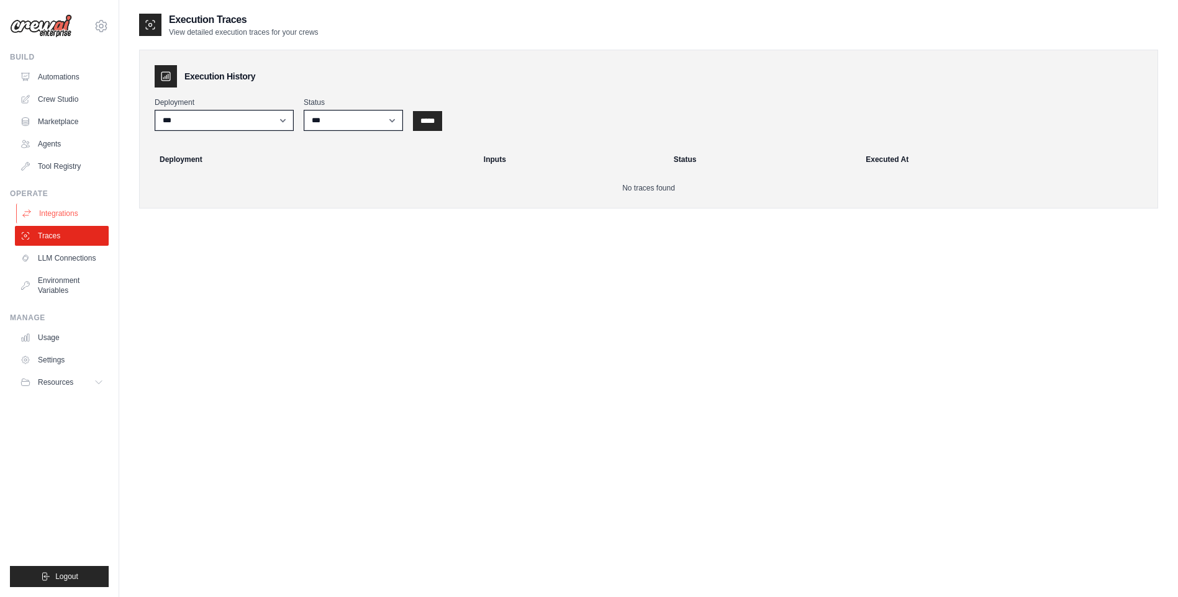
click at [52, 221] on link "Integrations" at bounding box center [63, 214] width 94 height 20
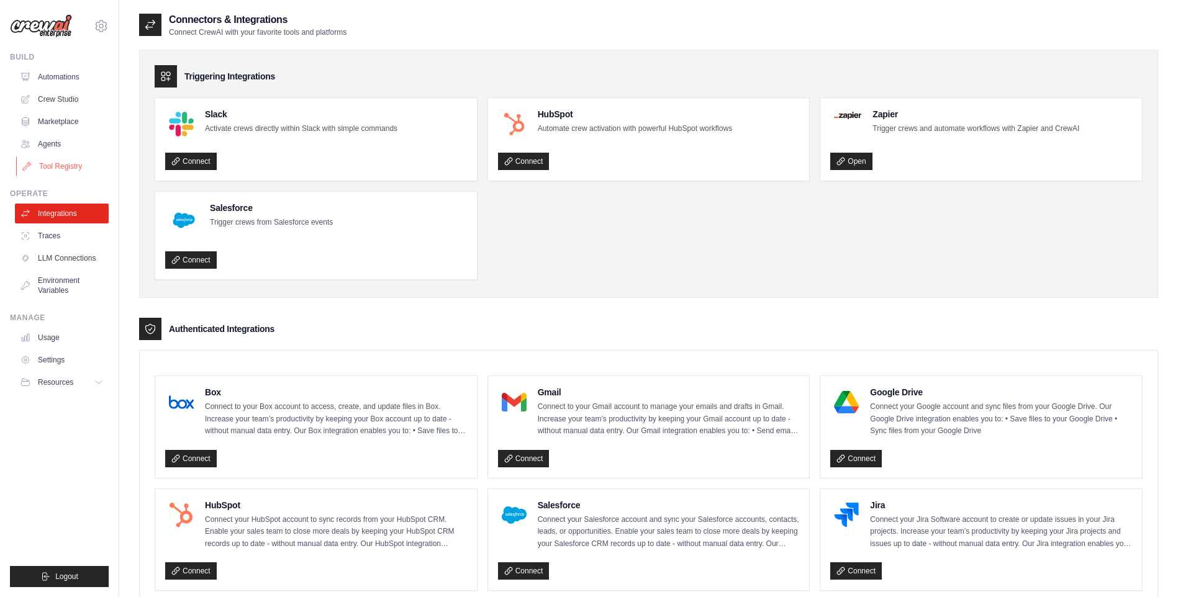
click at [55, 160] on link "Tool Registry" at bounding box center [63, 167] width 94 height 20
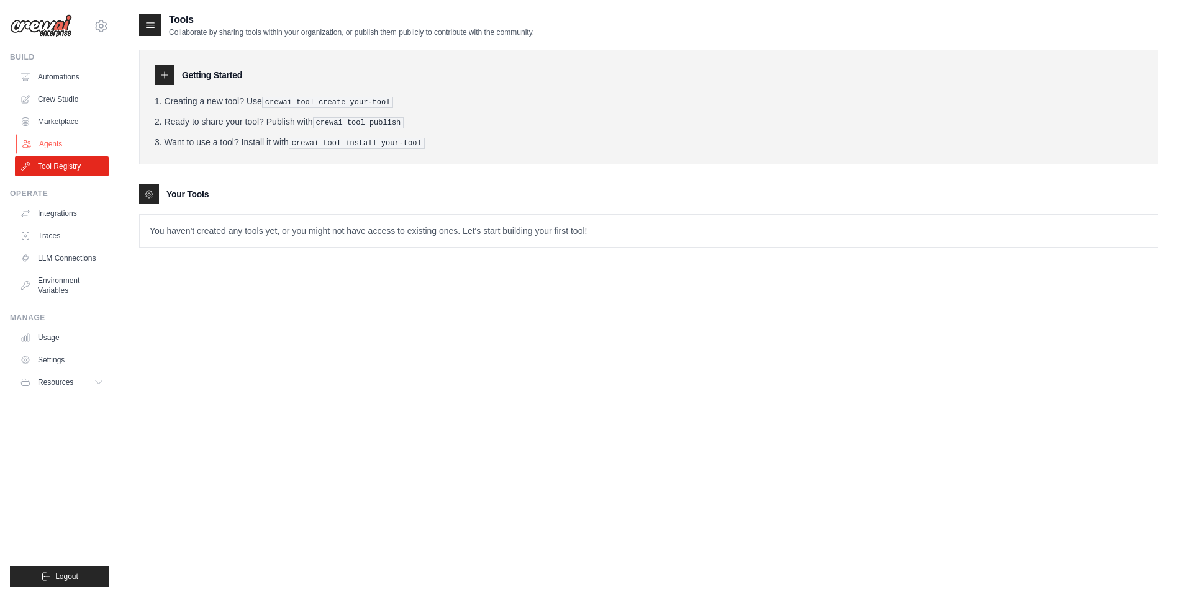
click at [53, 148] on link "Agents" at bounding box center [63, 144] width 94 height 20
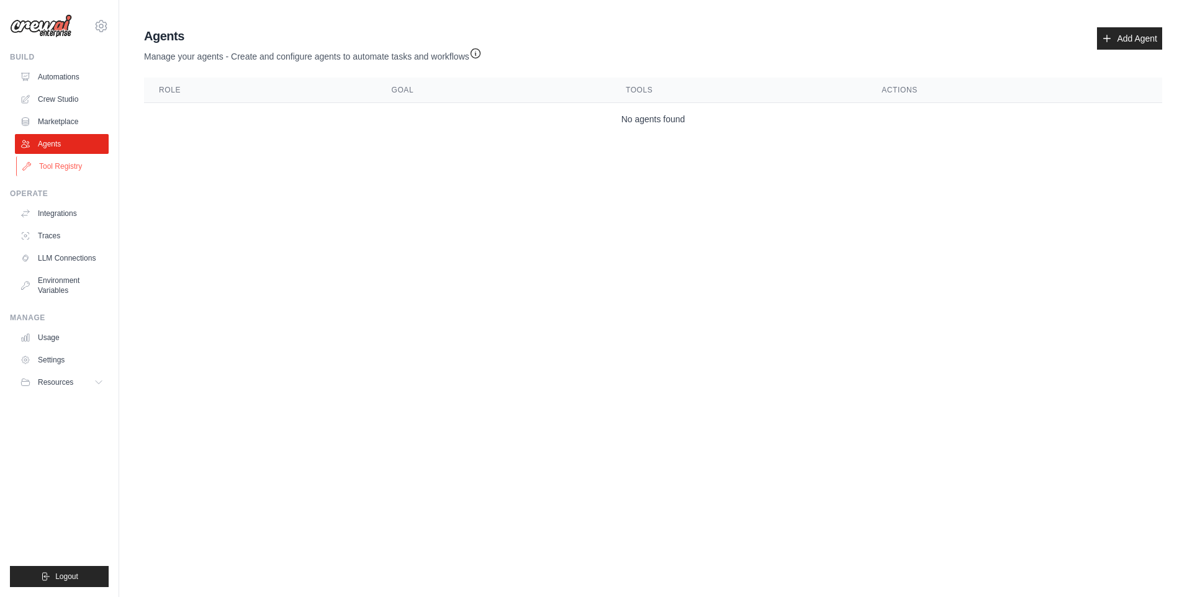
click at [43, 168] on link "Tool Registry" at bounding box center [63, 167] width 94 height 20
